Goal: Find contact information: Find contact information

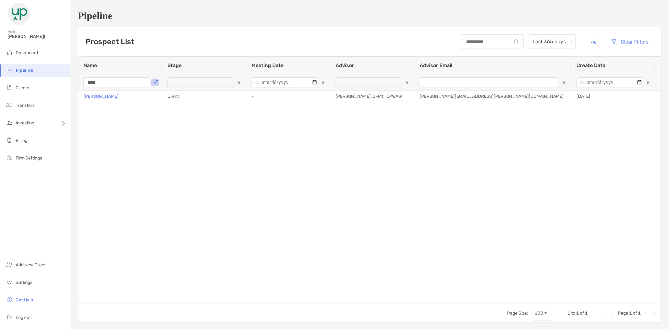
click at [110, 81] on input "****" at bounding box center [116, 83] width 67 height 10
drag, startPoint x: 108, startPoint y: 83, endPoint x: 78, endPoint y: 87, distance: 30.0
click at [75, 86] on div "Pipeline Prospect List Last 365 days Clear Filters 1 to 1 of 1 Name Stage Meeti…" at bounding box center [369, 167] width 599 height 334
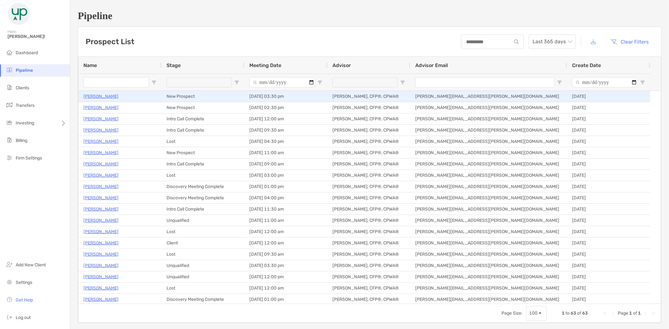
click at [98, 97] on p "Christa Leininger" at bounding box center [100, 97] width 35 height 8
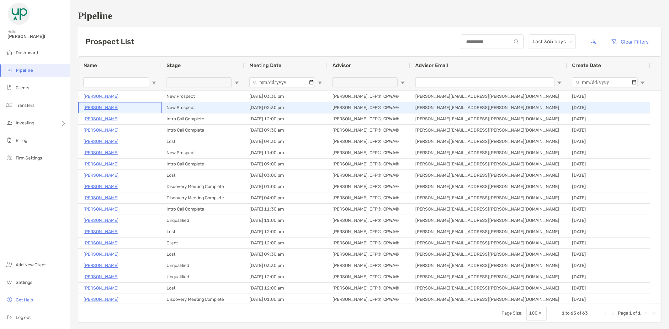
click at [98, 107] on p "[PERSON_NAME]" at bounding box center [100, 108] width 35 height 8
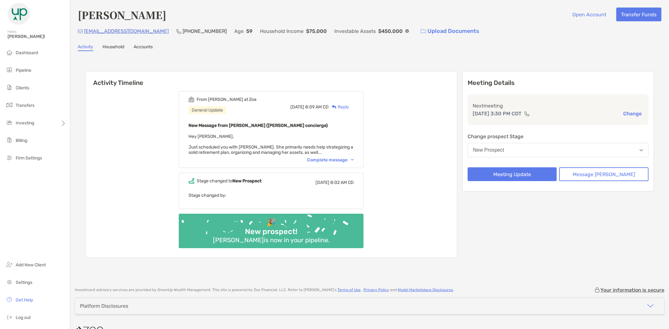
click at [330, 158] on div "Complete message" at bounding box center [330, 160] width 47 height 5
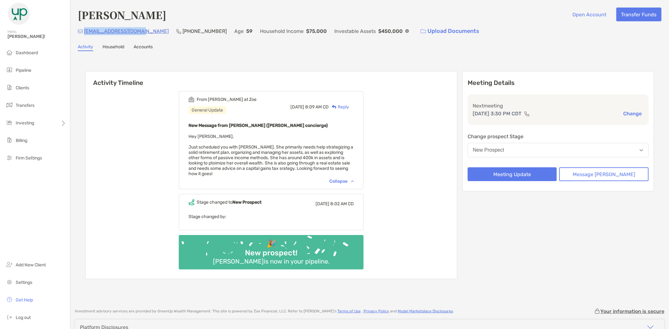
drag, startPoint x: 140, startPoint y: 30, endPoint x: 83, endPoint y: 31, distance: 57.1
click at [83, 31] on div "cleininger2@yahoo.com (913) 237-0741 Age 59 Household Income $75,000 Investable…" at bounding box center [370, 30] width 584 height 13
copy p "cleininger2@yahoo.com"
drag, startPoint x: 168, startPoint y: 14, endPoint x: 79, endPoint y: 20, distance: 88.7
click at [79, 20] on h4 "Christa Leininger" at bounding box center [122, 15] width 88 height 14
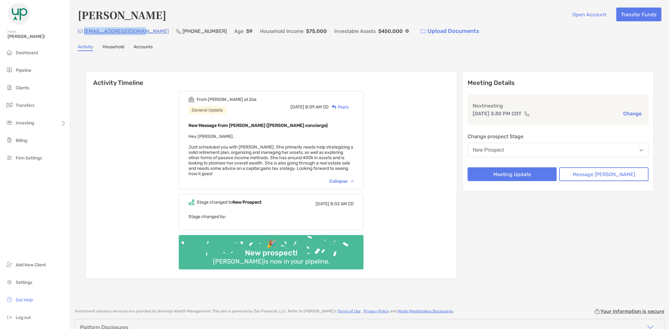
copy h4 "Christa Leininger"
drag, startPoint x: 189, startPoint y: 30, endPoint x: 154, endPoint y: 29, distance: 35.2
click at [154, 29] on div "cleininger2@yahoo.com (913) 237-0741 Age 59 Household Income $75,000 Investable…" at bounding box center [370, 30] width 584 height 13
copy p "(913) 237-0741"
drag, startPoint x: 140, startPoint y: 33, endPoint x: 85, endPoint y: 29, distance: 54.8
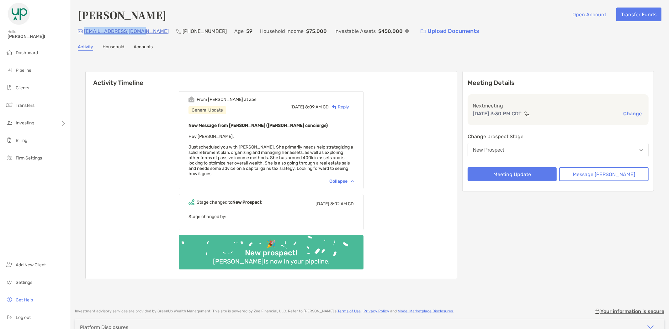
click at [85, 29] on div "cleininger2@yahoo.com (913) 237-0741 Age 59 Household Income $75,000 Investable…" at bounding box center [370, 30] width 584 height 13
copy p "cleininger2@yahoo.com"
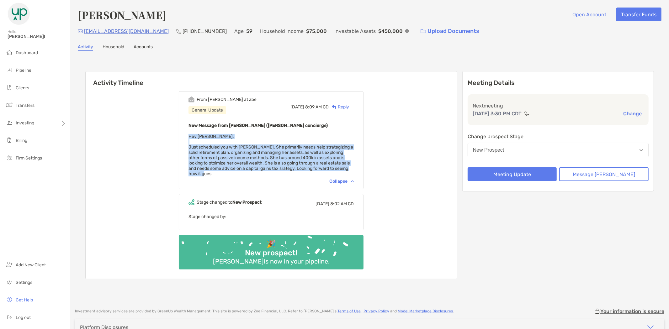
drag, startPoint x: 208, startPoint y: 167, endPoint x: 193, endPoint y: 132, distance: 37.5
click at [193, 132] on div "From Ariella at Zoe General Update Tue, Aug 26 8:09 AM CD Reply New Message fro…" at bounding box center [271, 140] width 185 height 98
copy span "Hey Brad, Just scheduled you with Christa. She primarily needs help strategizin…"
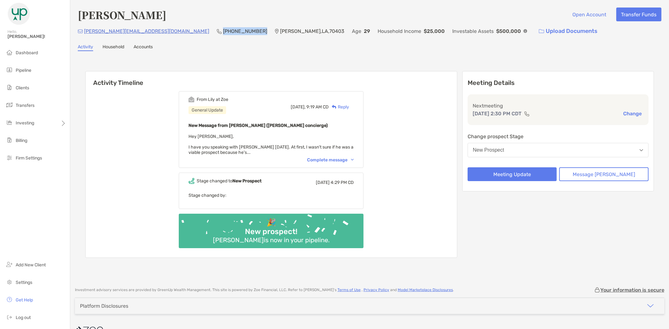
drag, startPoint x: 206, startPoint y: 31, endPoint x: 169, endPoint y: 32, distance: 37.3
click at [169, 32] on div "[PERSON_NAME][EMAIL_ADDRESS][DOMAIN_NAME] (504) 723-[GEOGRAPHIC_DATA] Age [DEMO…" at bounding box center [370, 30] width 584 height 13
copy p "[PHONE_NUMBER]"
drag, startPoint x: 155, startPoint y: 36, endPoint x: 84, endPoint y: 36, distance: 70.9
click at [84, 36] on div "[PERSON_NAME][EMAIL_ADDRESS][DOMAIN_NAME]" at bounding box center [143, 30] width 131 height 13
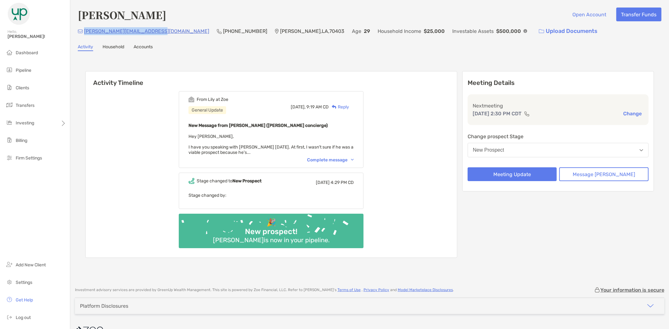
copy p "[PERSON_NAME][EMAIL_ADDRESS][DOMAIN_NAME]"
click at [323, 158] on div "Complete message" at bounding box center [330, 160] width 47 height 5
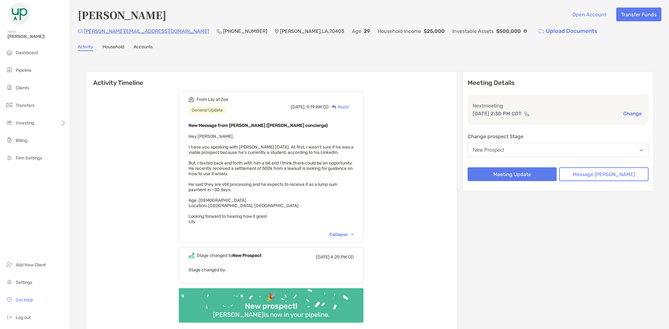
drag, startPoint x: 226, startPoint y: 219, endPoint x: 198, endPoint y: 133, distance: 89.8
click at [198, 133] on div "New Message from [PERSON_NAME] ([PERSON_NAME] concierge) Hey [PERSON_NAME], I h…" at bounding box center [271, 176] width 165 height 108
click at [202, 152] on span "Hey [PERSON_NAME], I have you speaking with [PERSON_NAME] [DATE]. At first, I w…" at bounding box center [271, 179] width 165 height 91
copy span "Hey [PERSON_NAME], I have you speaking with [PERSON_NAME] [DATE]. At first, I w…"
